Goal: Find contact information: Find contact information

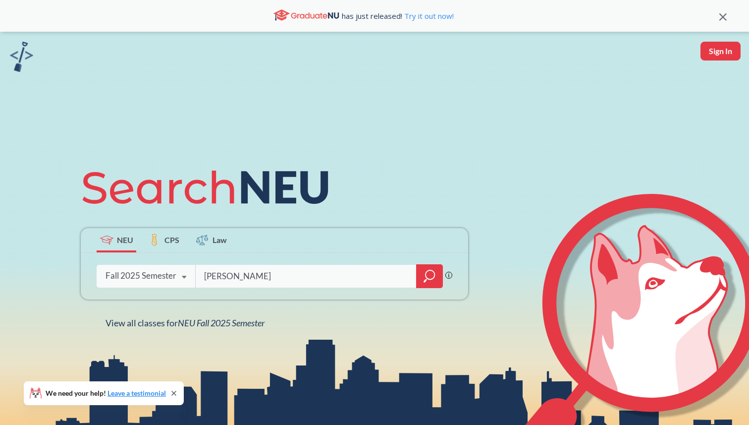
type input "[PERSON_NAME]"
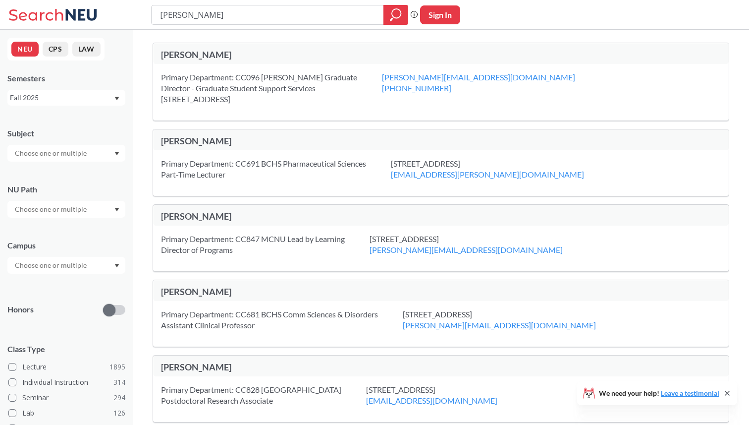
click at [197, 51] on div "[PERSON_NAME]" at bounding box center [301, 54] width 280 height 11
click at [194, 68] on div "Primary Department: CC096 [PERSON_NAME] Graduate Director - Graduate Student Su…" at bounding box center [441, 92] width 576 height 56
click at [258, 66] on div "Primary Department: CC096 [PERSON_NAME] Graduate Director - Graduate Student Su…" at bounding box center [441, 92] width 576 height 56
click at [260, 72] on div "Primary Department: CC096 [PERSON_NAME] Graduate Director - Graduate Student Su…" at bounding box center [271, 88] width 221 height 33
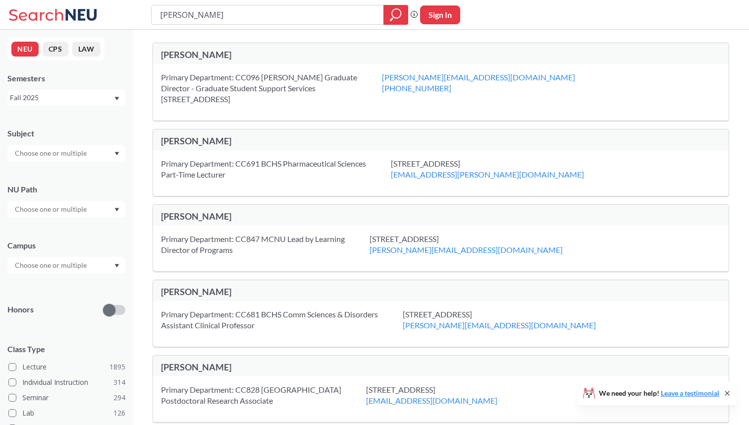
drag, startPoint x: 248, startPoint y: 100, endPoint x: 275, endPoint y: 98, distance: 27.3
click at [275, 99] on div "Primary Department: CC096 [PERSON_NAME] Graduate Director - Graduate Student Su…" at bounding box center [271, 88] width 221 height 33
click at [271, 110] on div "Primary Department: CC096 [PERSON_NAME] Graduate Director - Graduate Student Su…" at bounding box center [441, 92] width 576 height 56
click at [238, 14] on input "[PERSON_NAME]" at bounding box center [268, 14] width 218 height 17
type input "Cailyn"
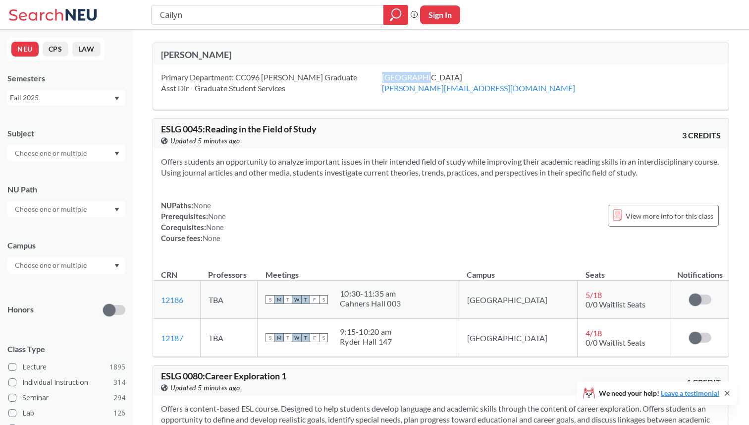
drag, startPoint x: 349, startPoint y: 75, endPoint x: 386, endPoint y: 75, distance: 37.2
click at [386, 75] on div "[GEOGRAPHIC_DATA] [PERSON_NAME][EMAIL_ADDRESS][DOMAIN_NAME]" at bounding box center [491, 83] width 218 height 22
drag, startPoint x: 347, startPoint y: 78, endPoint x: 373, endPoint y: 73, distance: 26.1
click at [373, 74] on div "Primary Department: CC096 [PERSON_NAME] Graduate Asst Dir - Graduate Student Se…" at bounding box center [441, 87] width 576 height 46
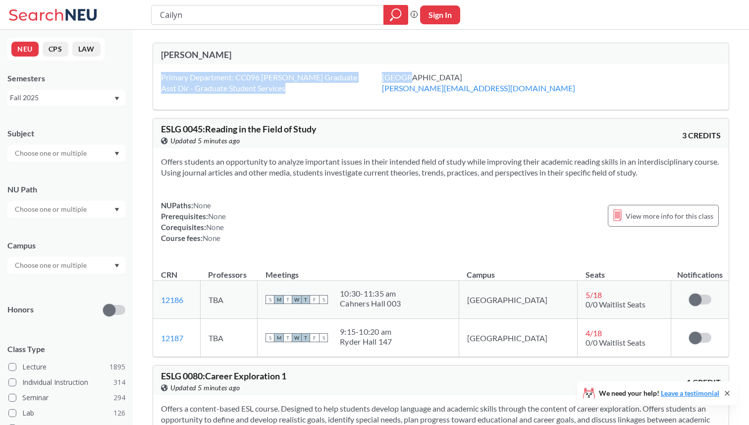
click at [382, 73] on div "[GEOGRAPHIC_DATA] [PERSON_NAME][EMAIL_ADDRESS][DOMAIN_NAME]" at bounding box center [491, 83] width 218 height 22
drag, startPoint x: 347, startPoint y: 77, endPoint x: 372, endPoint y: 76, distance: 24.3
click at [382, 76] on div "[GEOGRAPHIC_DATA] [PERSON_NAME][EMAIL_ADDRESS][DOMAIN_NAME]" at bounding box center [491, 83] width 218 height 22
drag, startPoint x: 348, startPoint y: 78, endPoint x: 375, endPoint y: 78, distance: 26.3
click at [382, 78] on div "[GEOGRAPHIC_DATA] [PERSON_NAME][EMAIL_ADDRESS][DOMAIN_NAME]" at bounding box center [491, 83] width 218 height 22
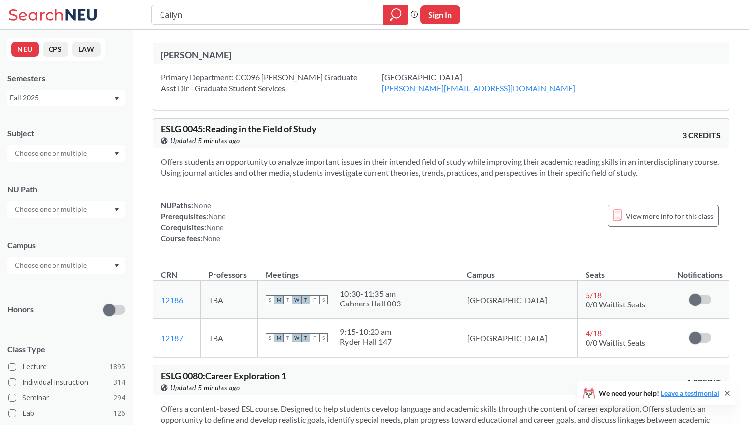
click at [332, 104] on div "Primary Department: CC096 [PERSON_NAME] Graduate Asst Dir - Graduate Student Se…" at bounding box center [441, 87] width 576 height 46
